Goal: Task Accomplishment & Management: Use online tool/utility

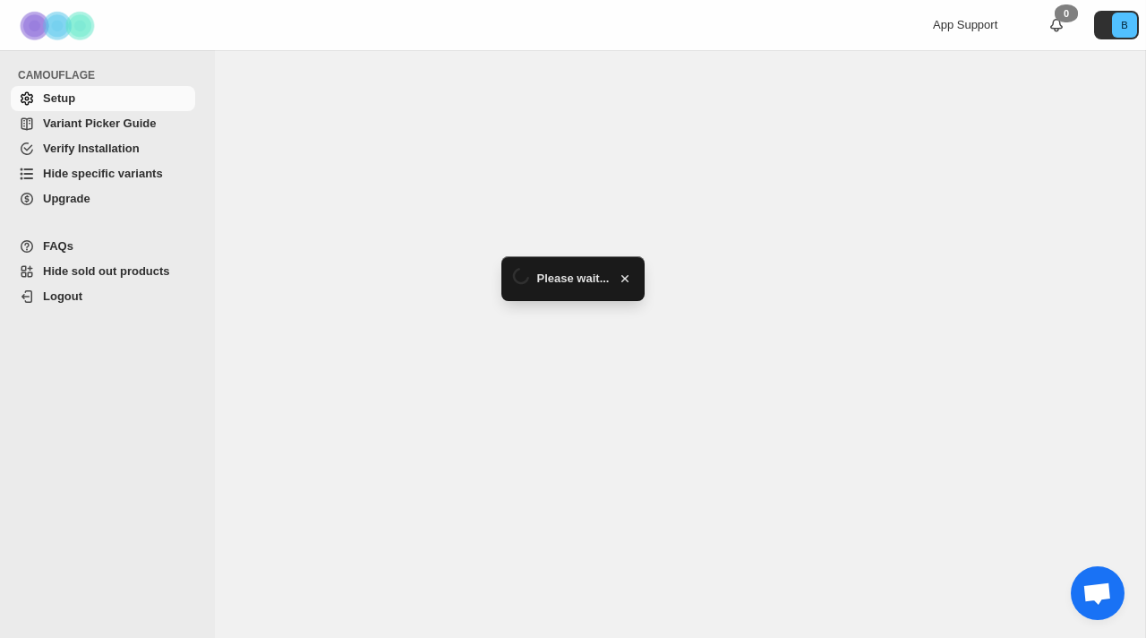
click at [110, 184] on link "Hide specific variants" at bounding box center [103, 173] width 184 height 25
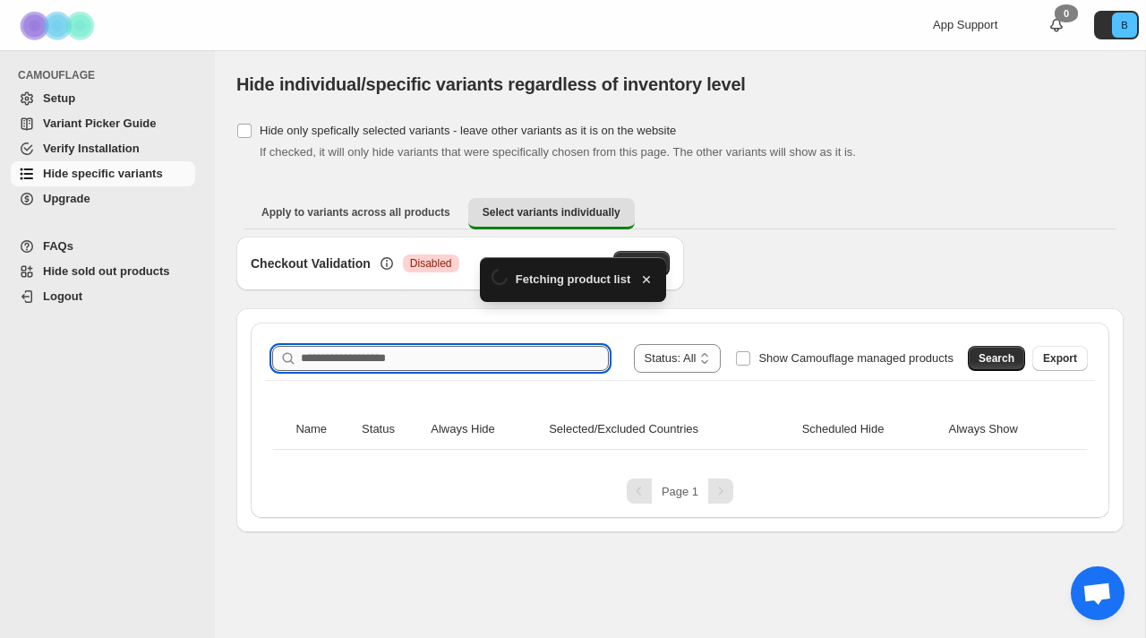
click at [330, 350] on div "**********" at bounding box center [680, 419] width 859 height 195
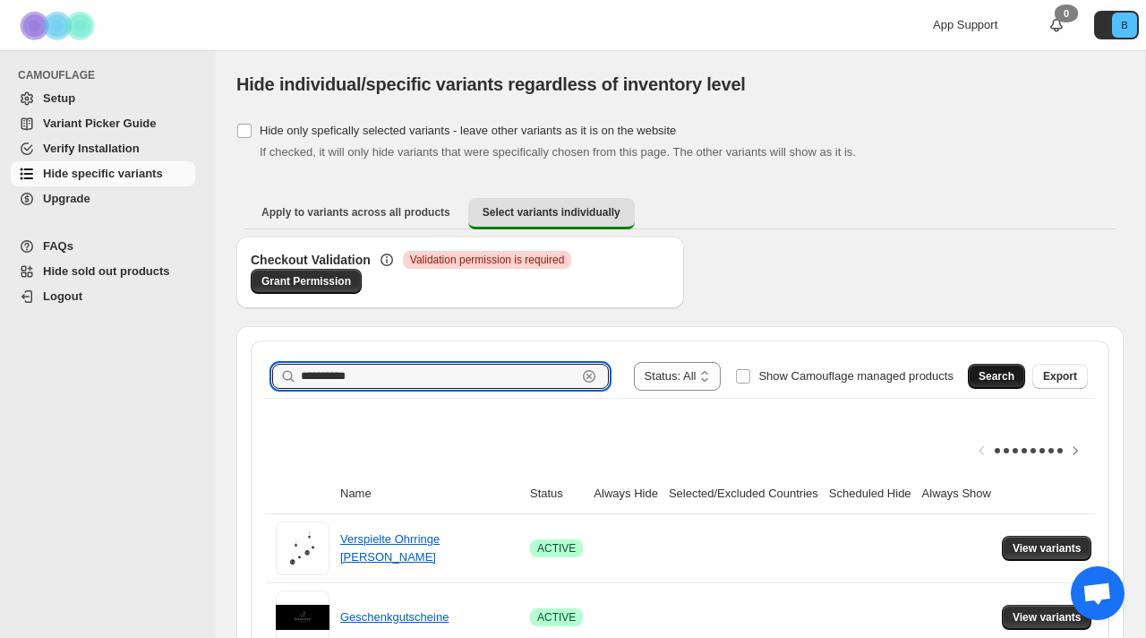
type input "**********"
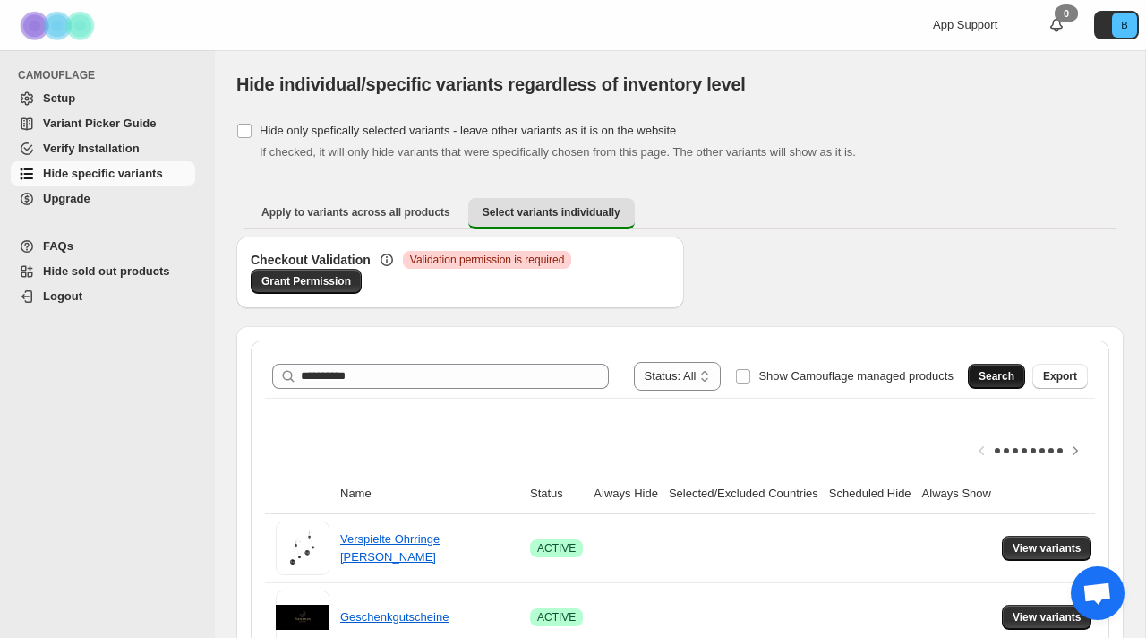
click at [987, 376] on span "Search" at bounding box center [997, 376] width 36 height 14
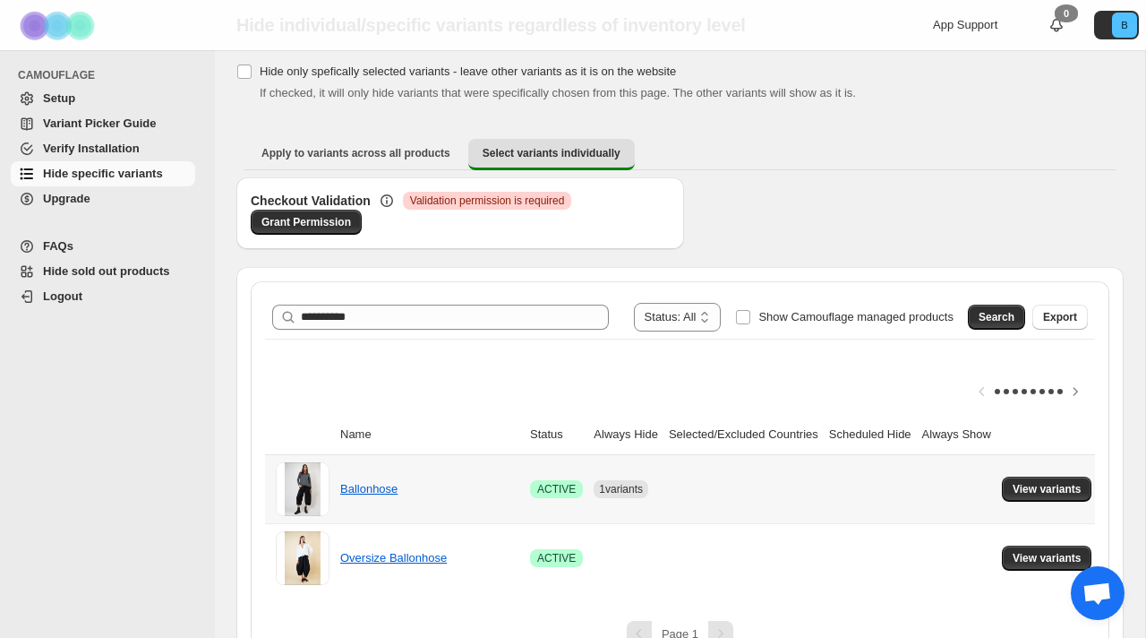
scroll to position [69, 0]
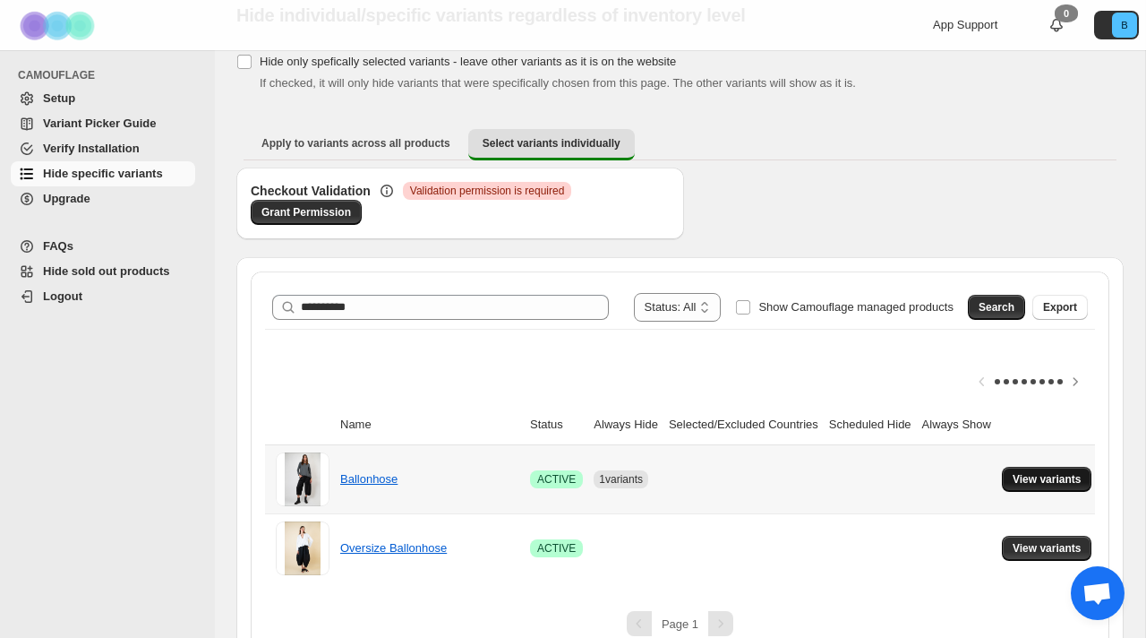
click at [1080, 483] on span "View variants" at bounding box center [1047, 479] width 69 height 14
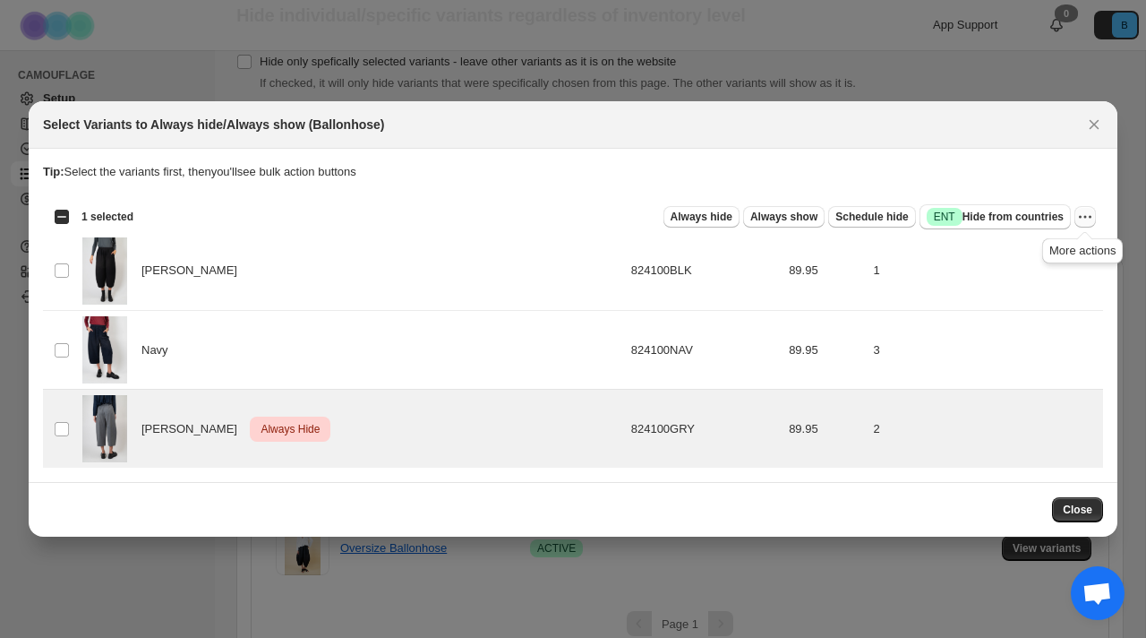
click at [1086, 214] on icon "More actions" at bounding box center [1085, 217] width 18 height 18
click at [998, 252] on span "Undo always hide" at bounding box center [1002, 250] width 92 height 13
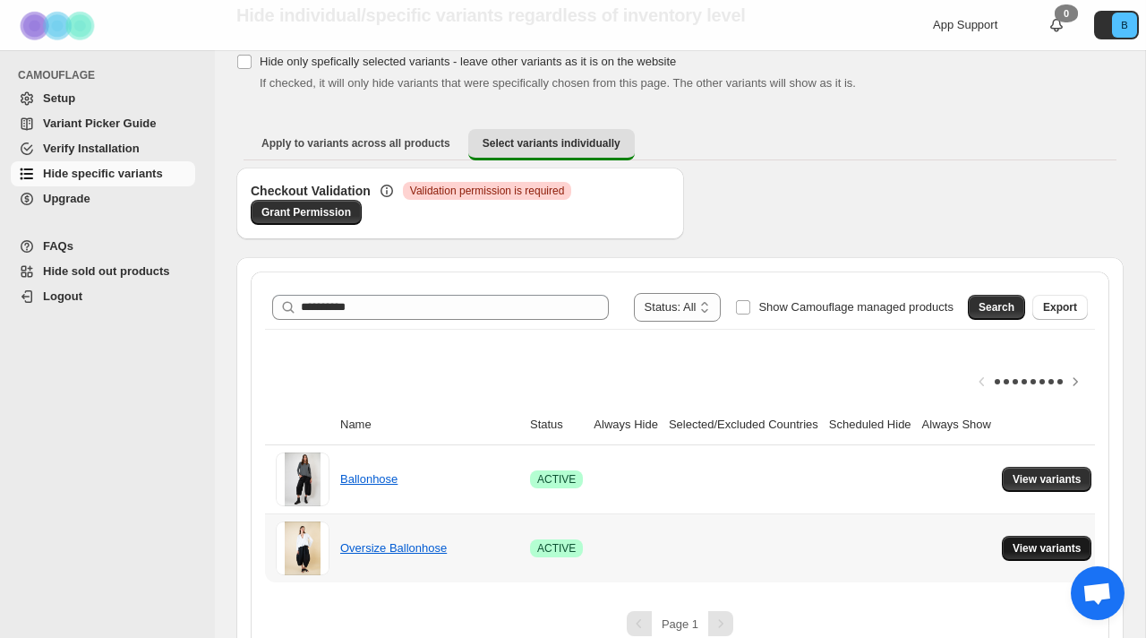
click at [1040, 545] on span "View variants" at bounding box center [1047, 548] width 69 height 14
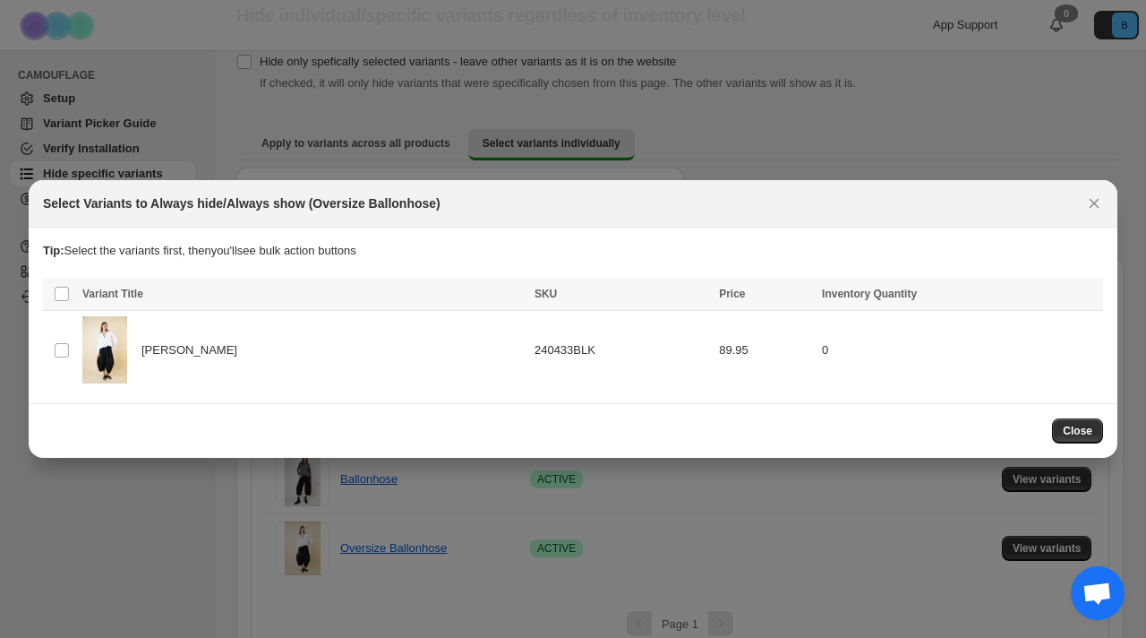
scroll to position [0, 0]
click at [656, 128] on div at bounding box center [573, 319] width 1146 height 638
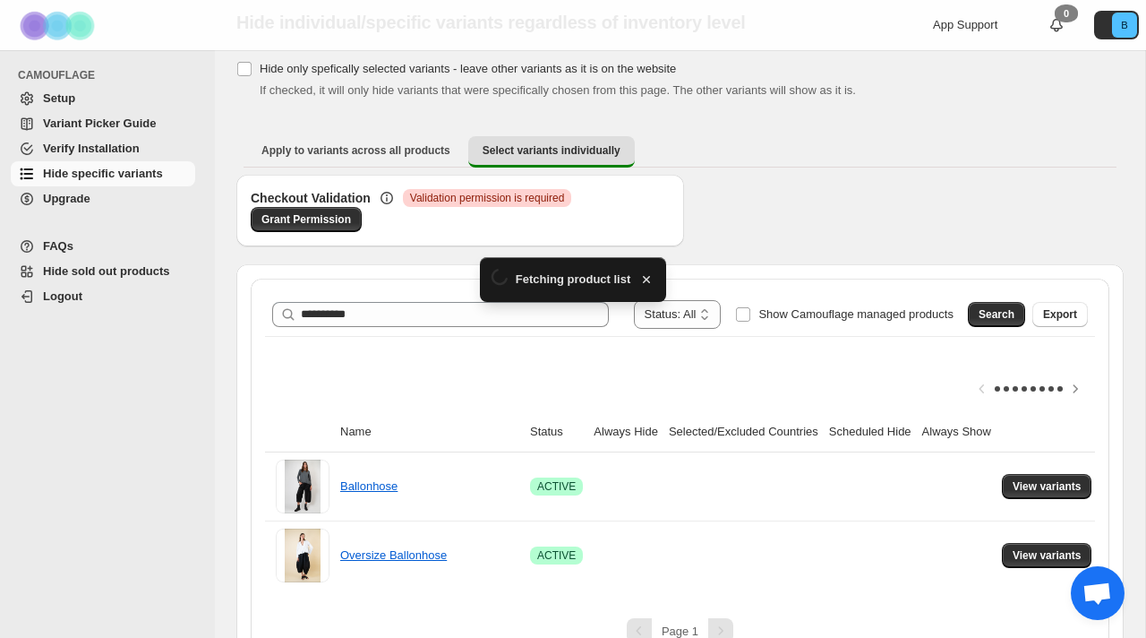
scroll to position [69, 0]
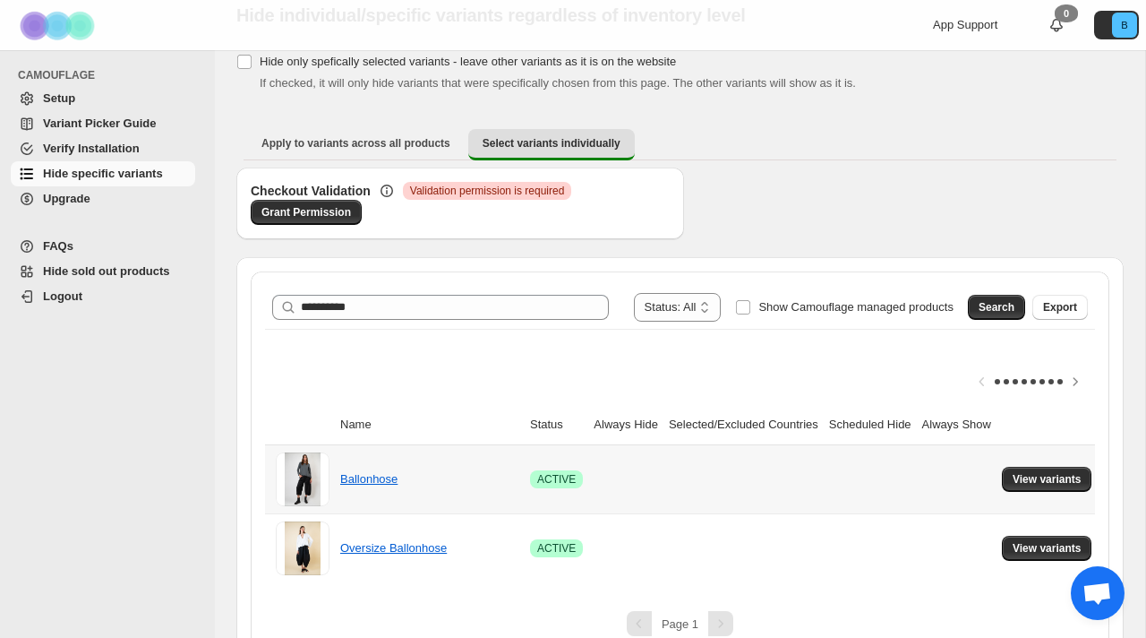
click at [1047, 492] on td "View variants" at bounding box center [1050, 479] width 107 height 68
click at [1041, 481] on span "View variants" at bounding box center [1047, 479] width 69 height 14
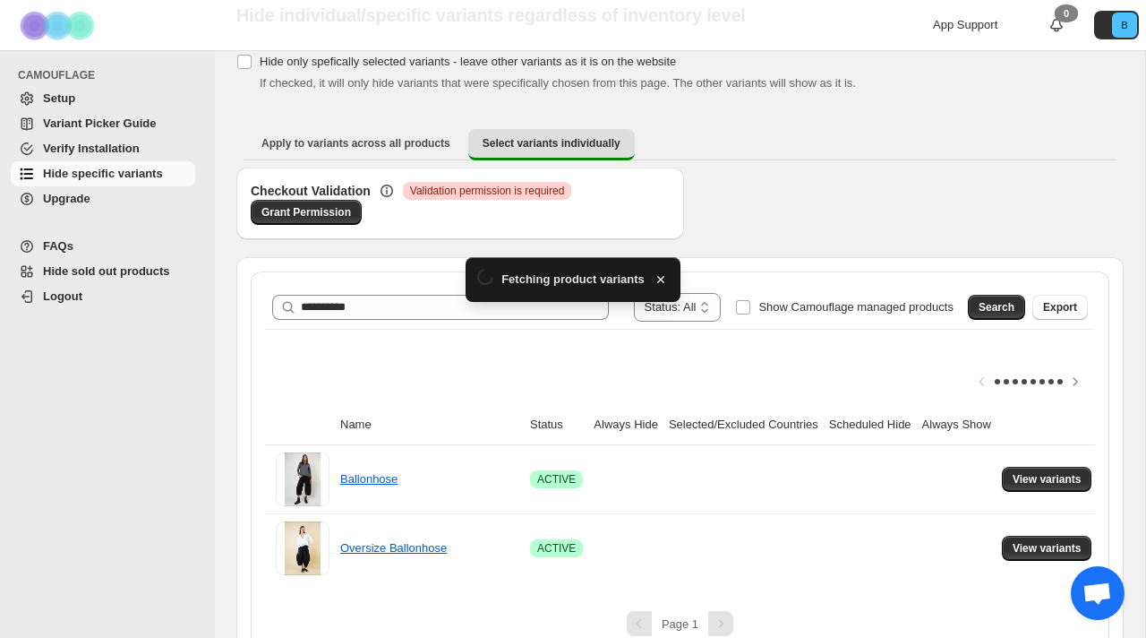
scroll to position [0, 0]
